Goal: Communication & Community: Answer question/provide support

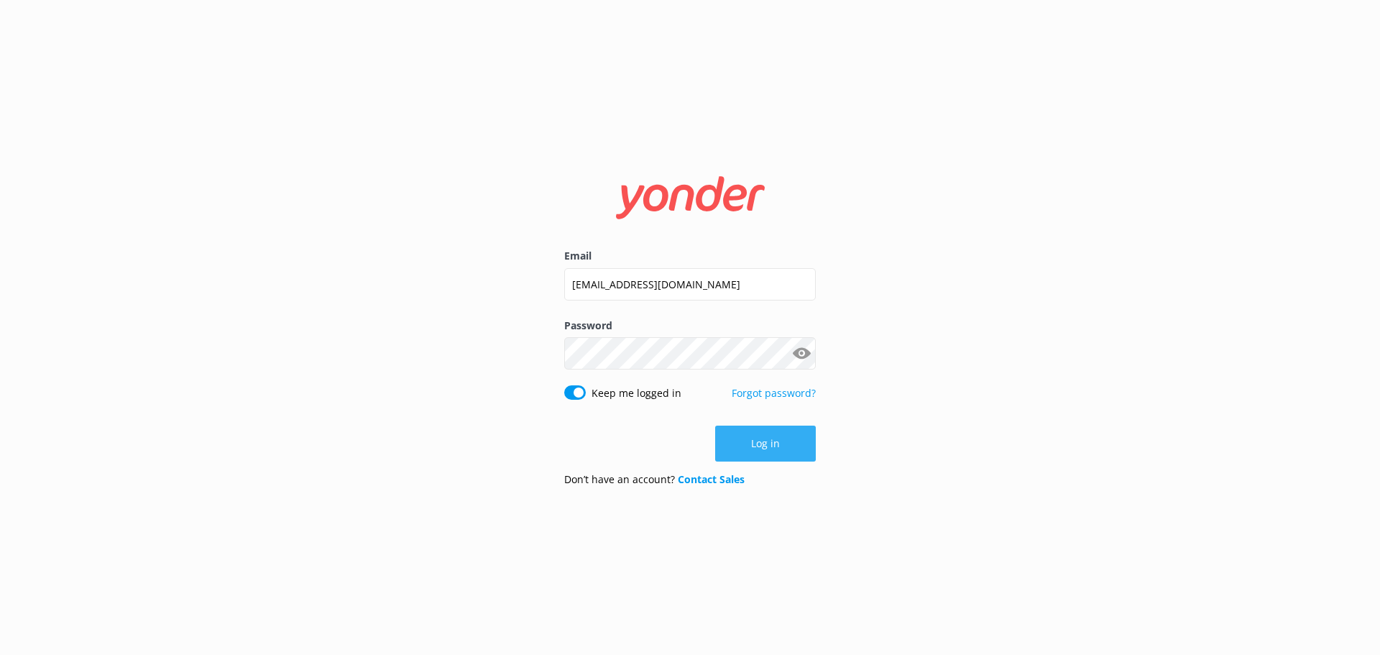
click at [782, 435] on button "Log in" at bounding box center [765, 444] width 101 height 36
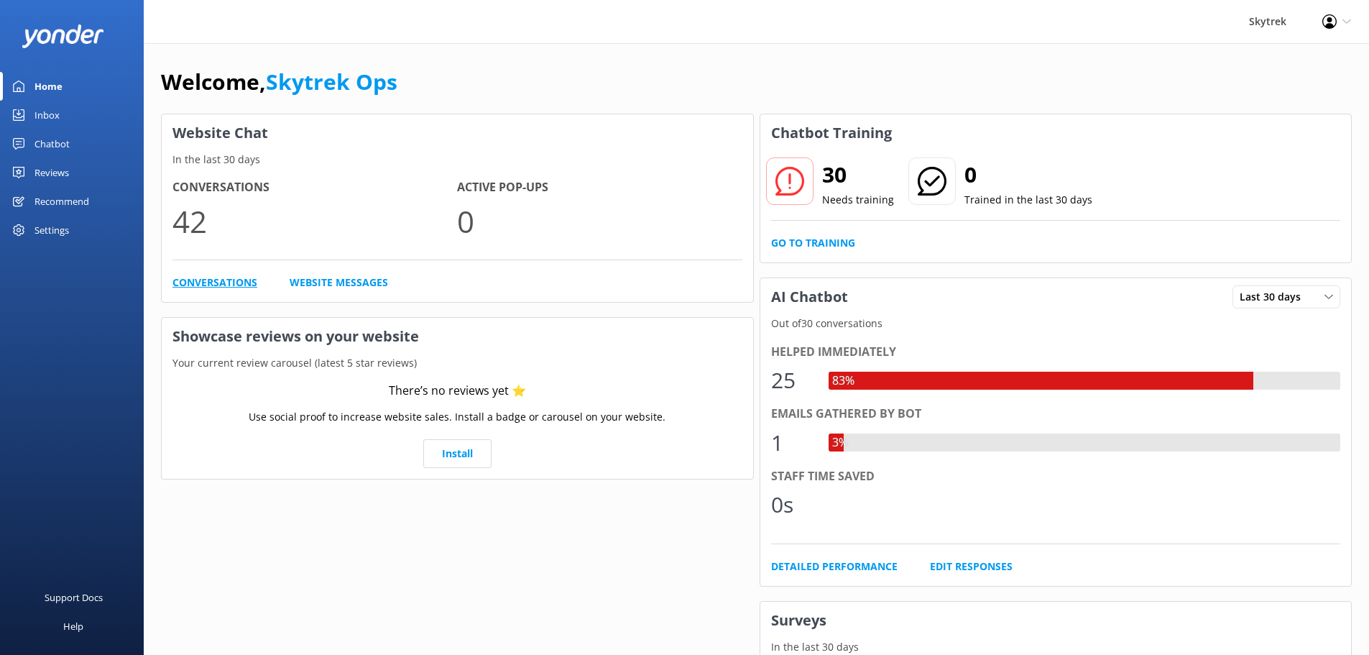
click at [218, 286] on link "Conversations" at bounding box center [215, 283] width 85 height 16
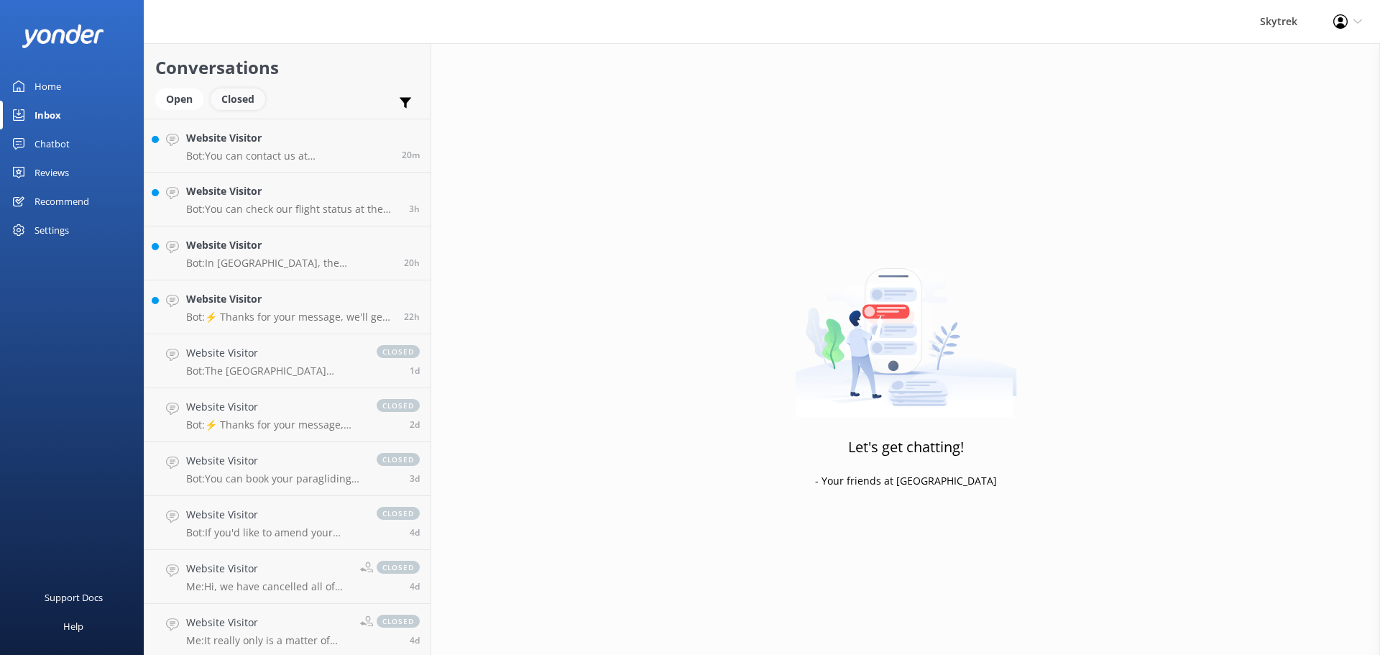
click at [245, 98] on div "Closed" at bounding box center [238, 99] width 55 height 22
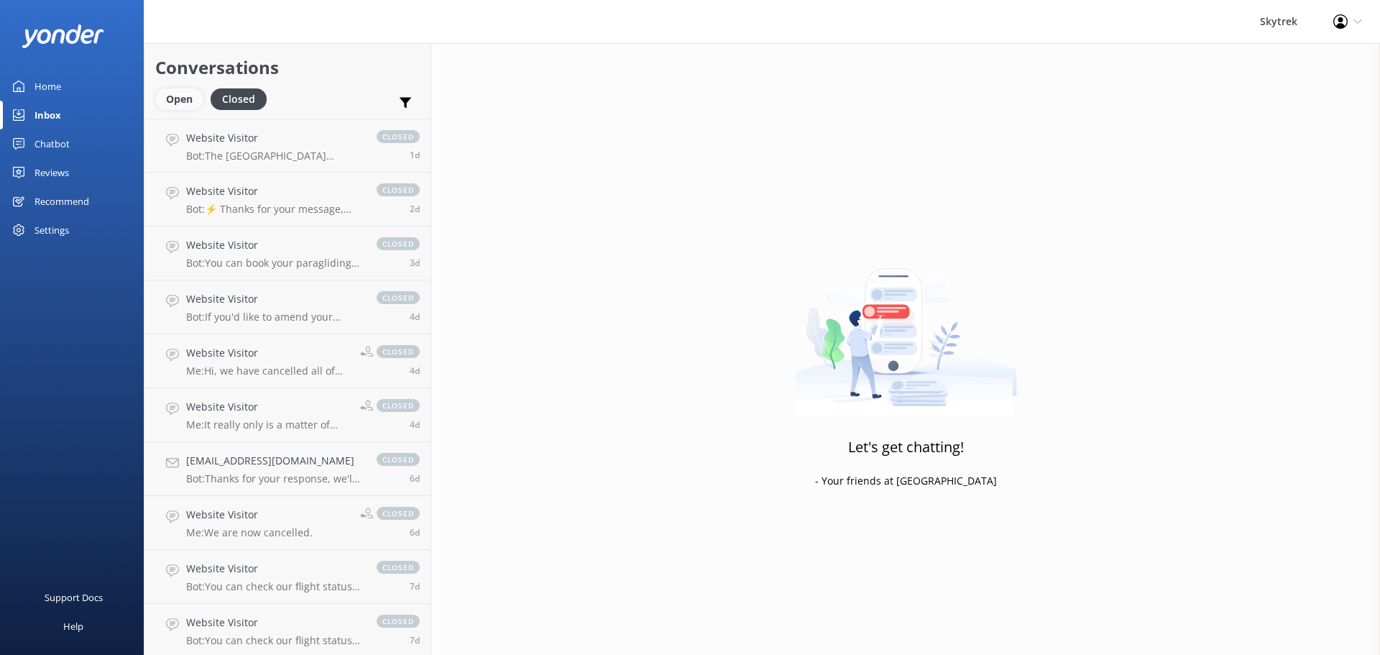
click at [194, 96] on div "Open" at bounding box center [179, 99] width 48 height 22
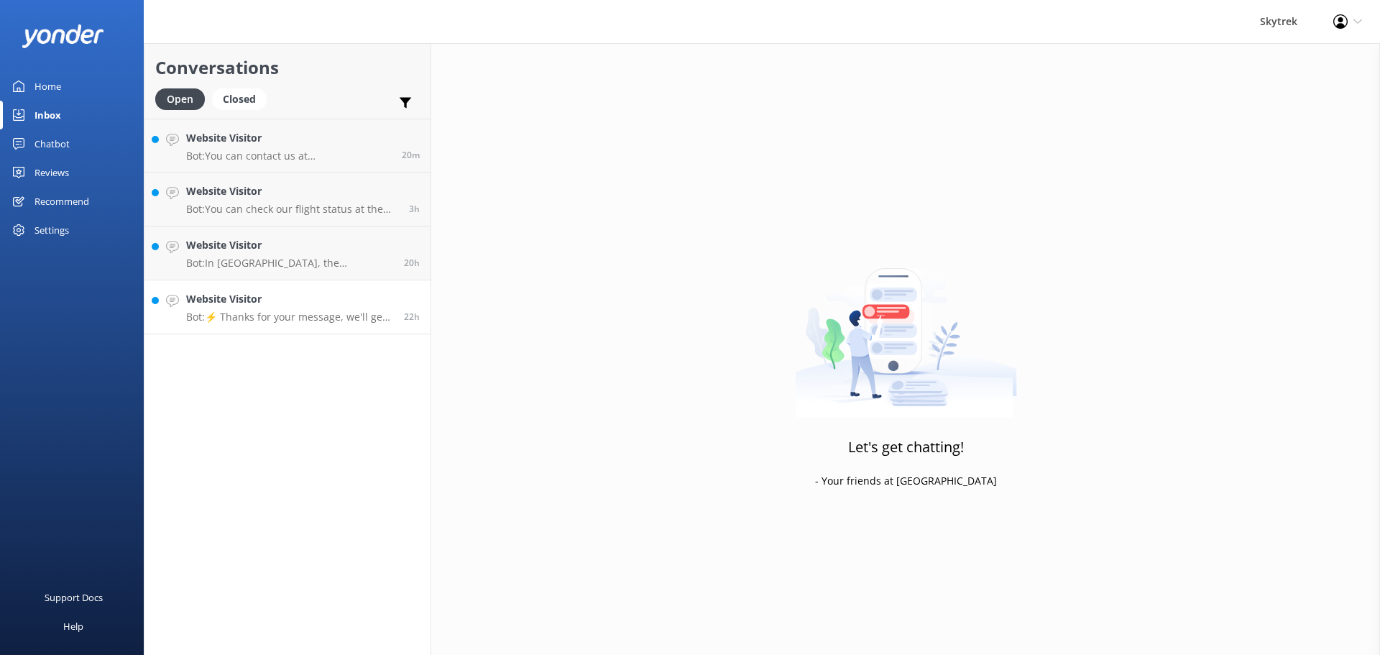
click at [317, 316] on p "Bot: ⚡ Thanks for your message, we'll get back to you as soon as we can. You're…" at bounding box center [289, 317] width 207 height 13
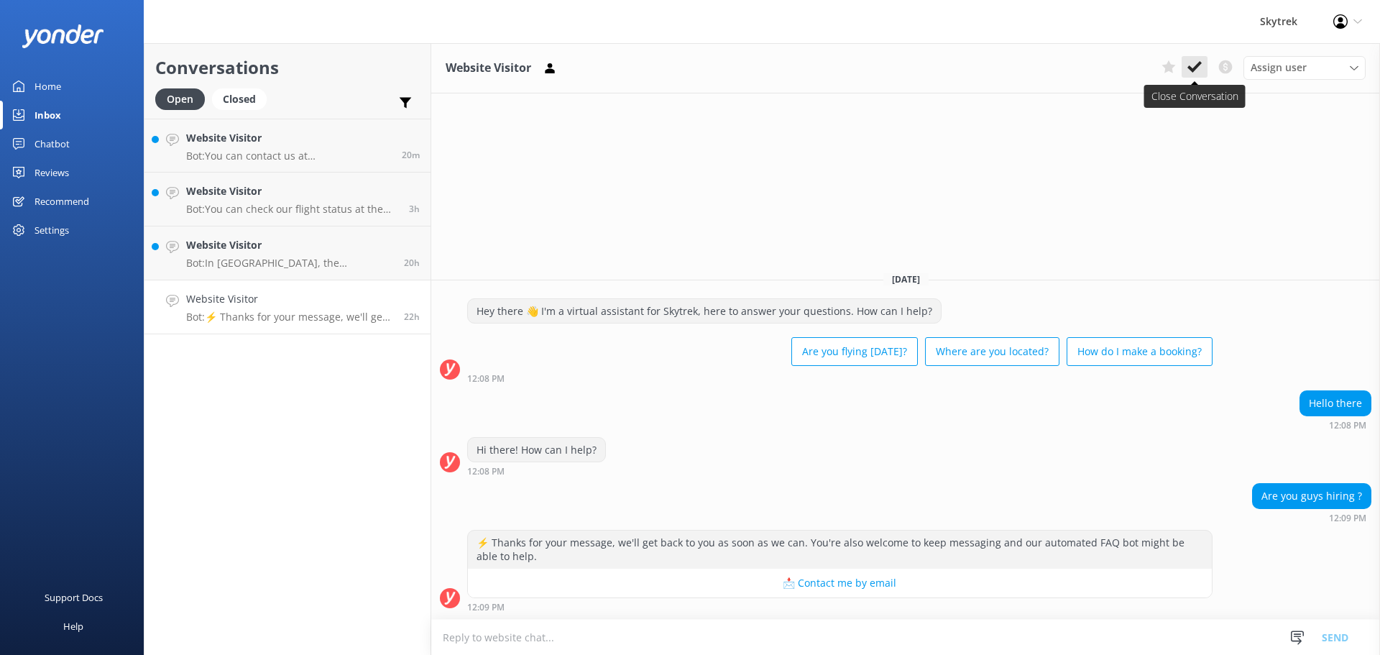
click at [1203, 72] on button at bounding box center [1195, 67] width 26 height 22
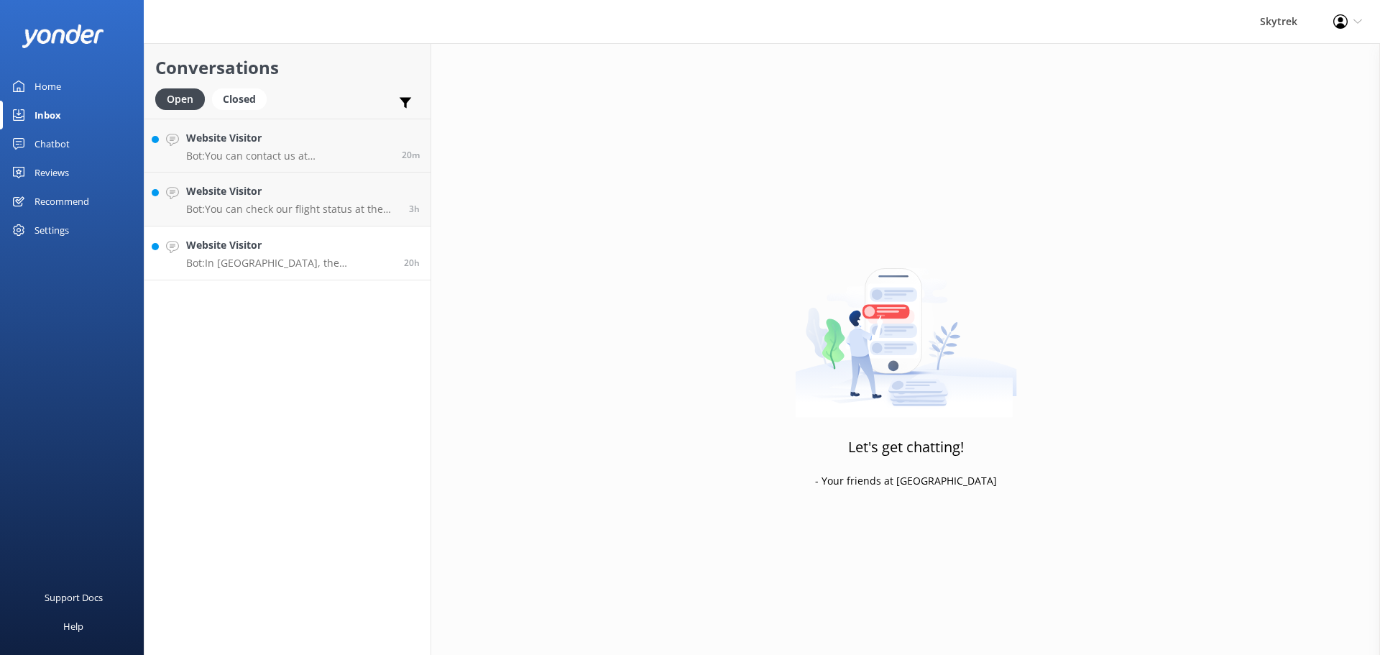
click at [268, 252] on h4 "Website Visitor" at bounding box center [289, 245] width 207 height 16
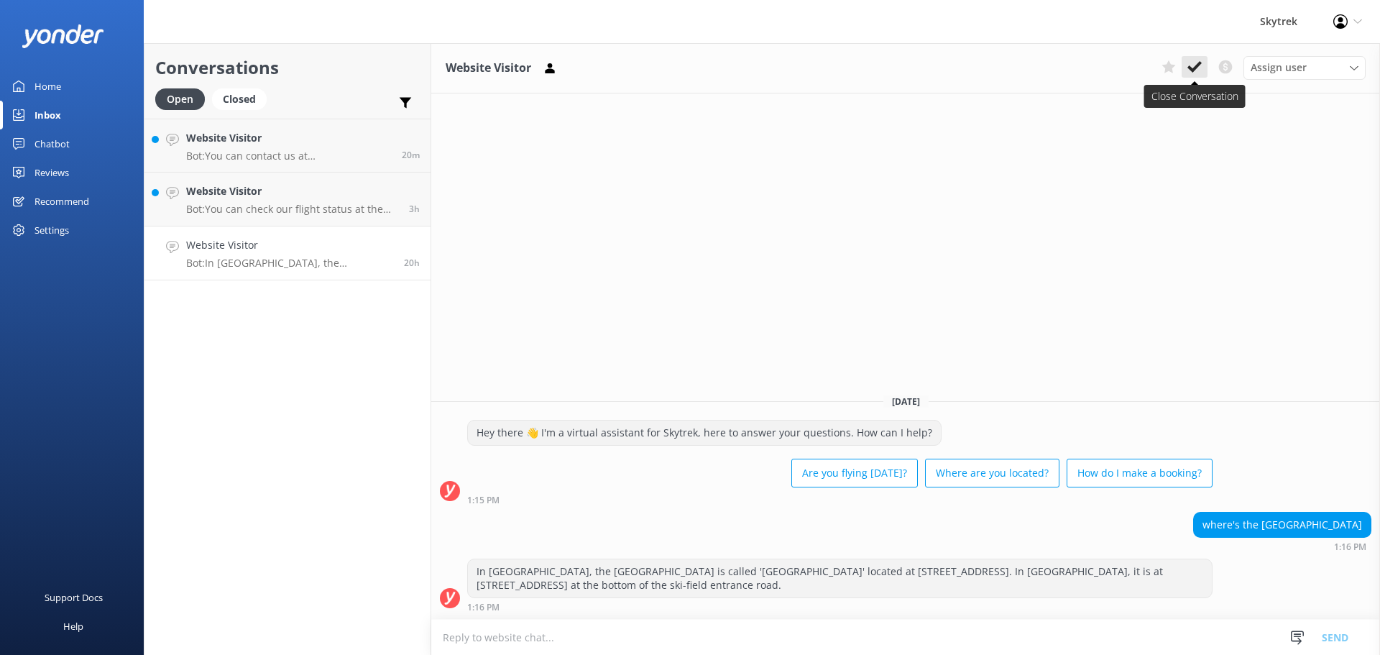
click at [1188, 69] on icon at bounding box center [1194, 67] width 14 height 14
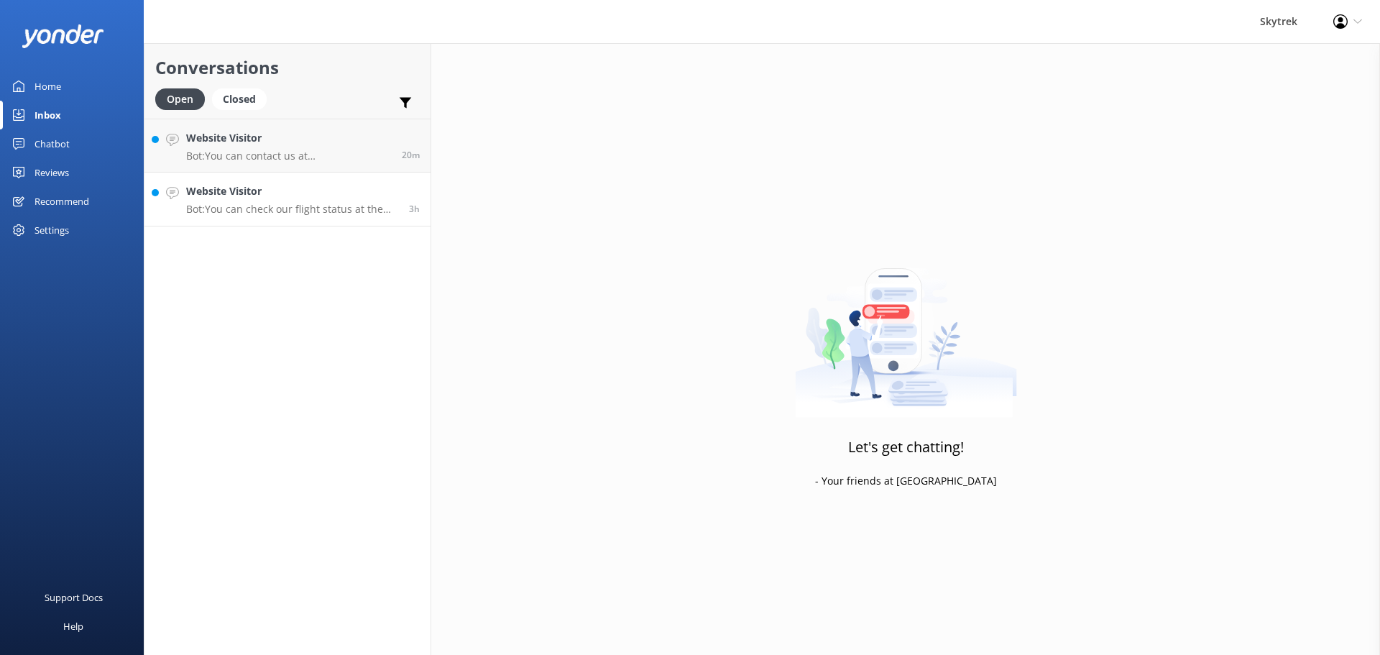
click at [282, 221] on link "Website Visitor Bot: You can check our flight status at the top right corner of…" at bounding box center [287, 200] width 286 height 54
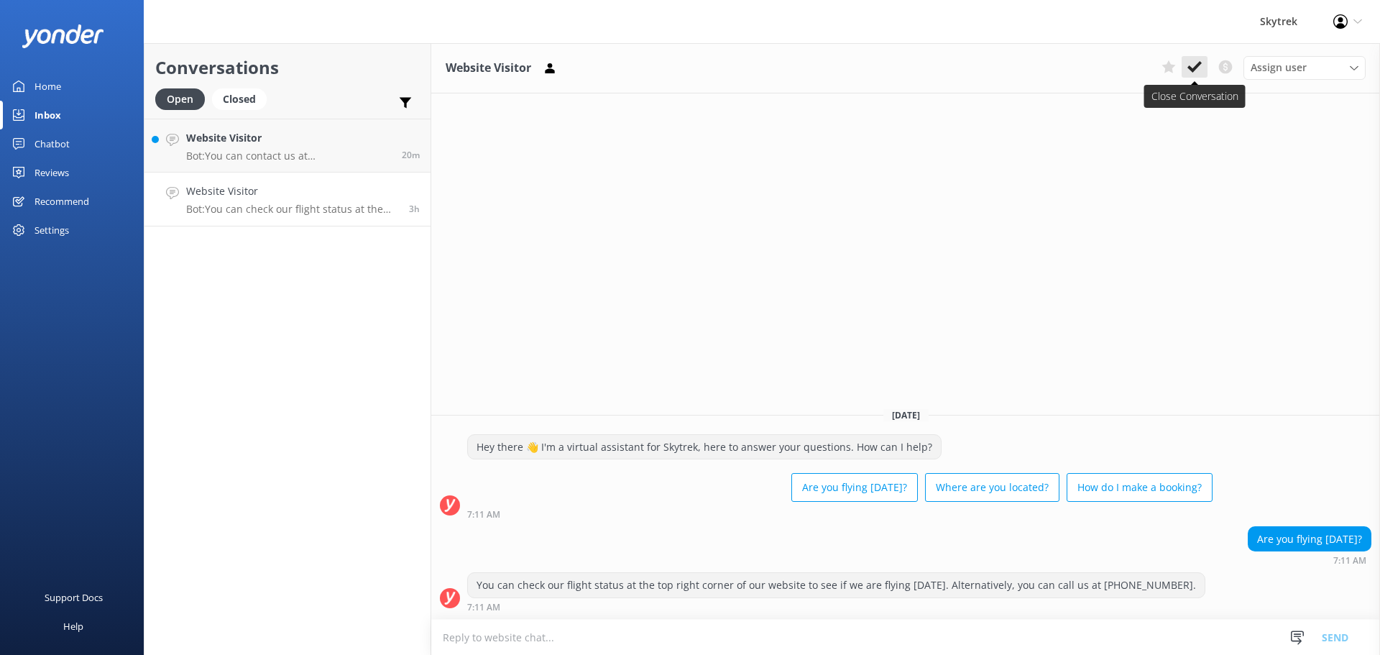
click at [1185, 62] on button at bounding box center [1195, 67] width 26 height 22
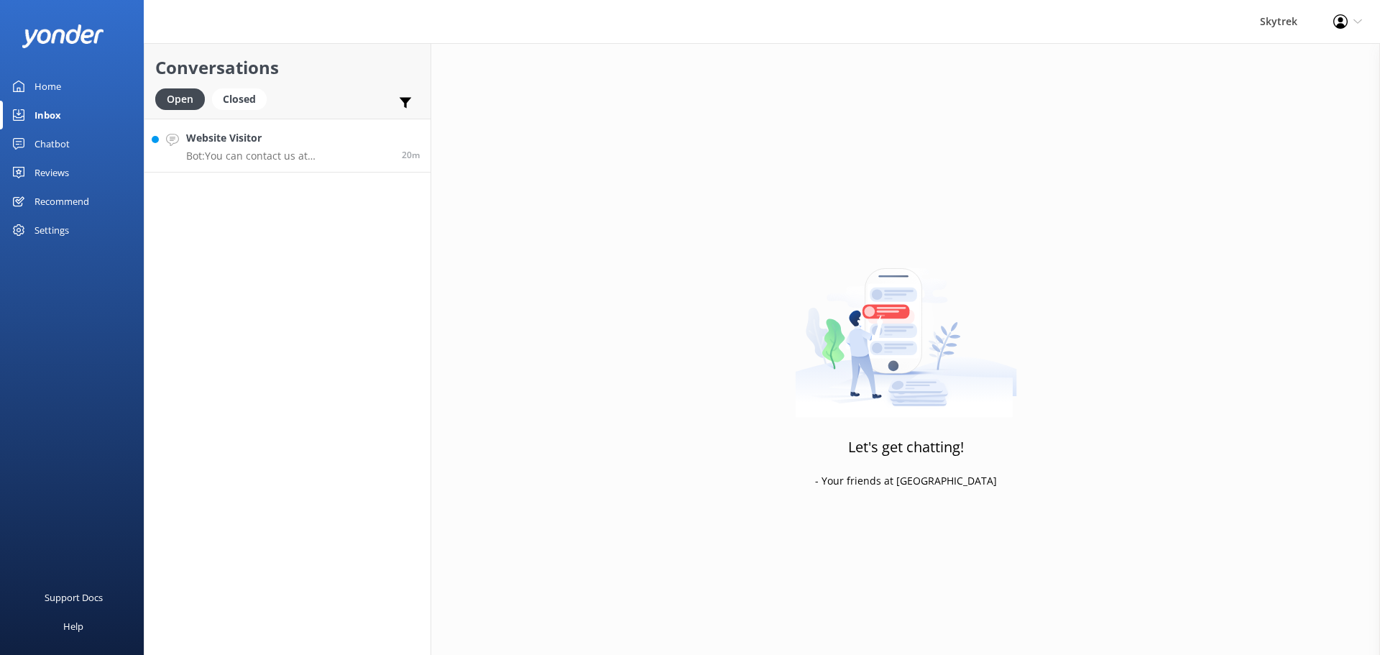
click at [325, 134] on h4 "Website Visitor" at bounding box center [288, 138] width 205 height 16
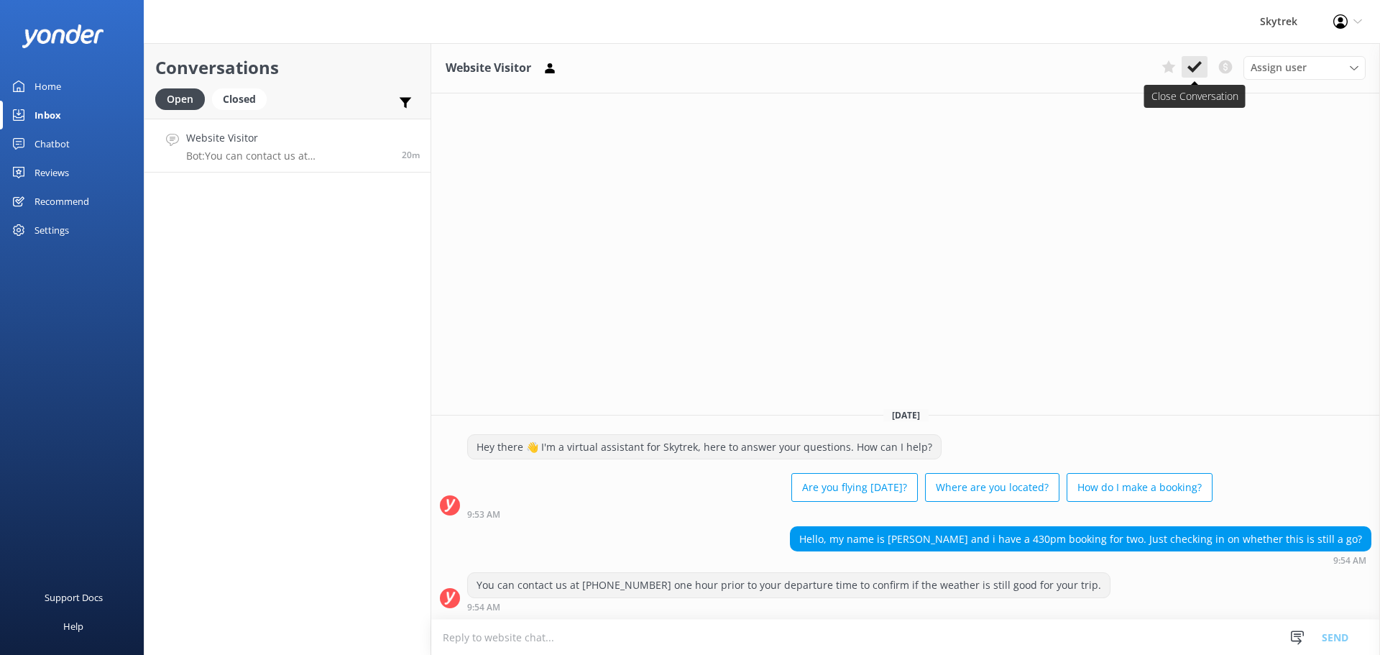
click at [1198, 69] on icon at bounding box center [1194, 67] width 14 height 14
